Goal: Information Seeking & Learning: Learn about a topic

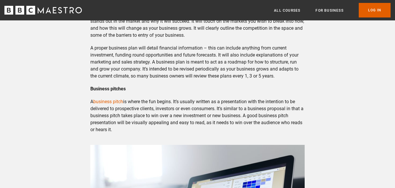
scroll to position [672, 0]
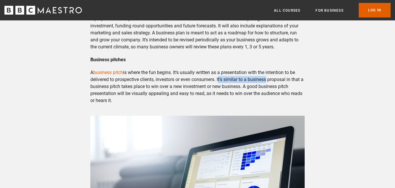
drag, startPoint x: 219, startPoint y: 79, endPoint x: 266, endPoint y: 77, distance: 47.1
click at [266, 77] on p "A business pitch is where the fun begins. It’s usually written as a presentatio…" at bounding box center [197, 86] width 214 height 35
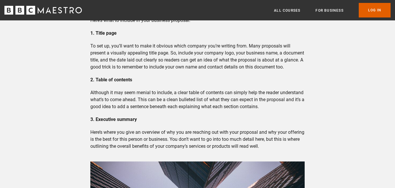
scroll to position [964, 0]
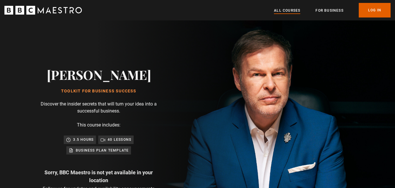
scroll to position [0, 1225]
click at [326, 11] on link "For business" at bounding box center [329, 11] width 28 height 6
